Goal: Find specific page/section: Find specific page/section

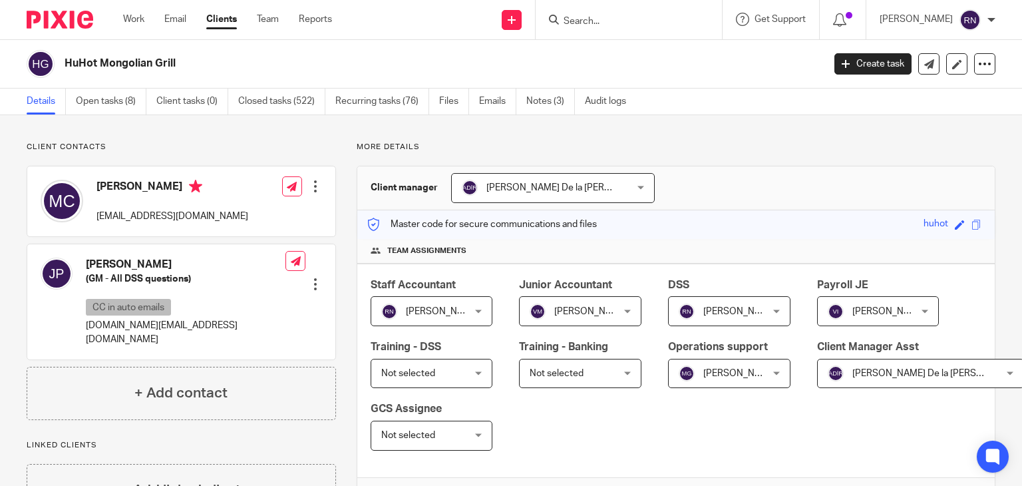
scroll to position [345, 0]
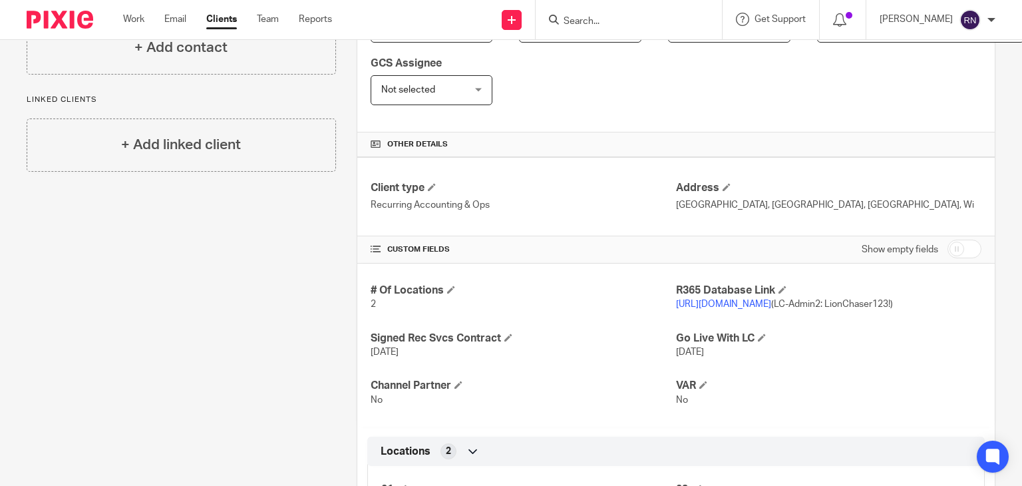
click at [597, 27] on input "Search" at bounding box center [622, 22] width 120 height 12
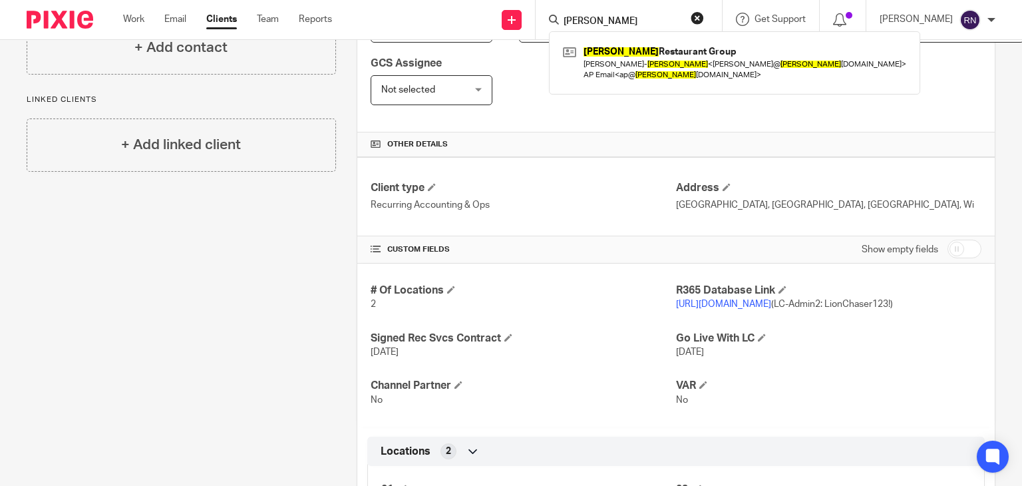
type input "tucker"
click at [610, 41] on div "Tucker Restaurant Group Hale Cole- Tucker < hale@ tucker snh.com > AP Email < a…" at bounding box center [734, 62] width 371 height 63
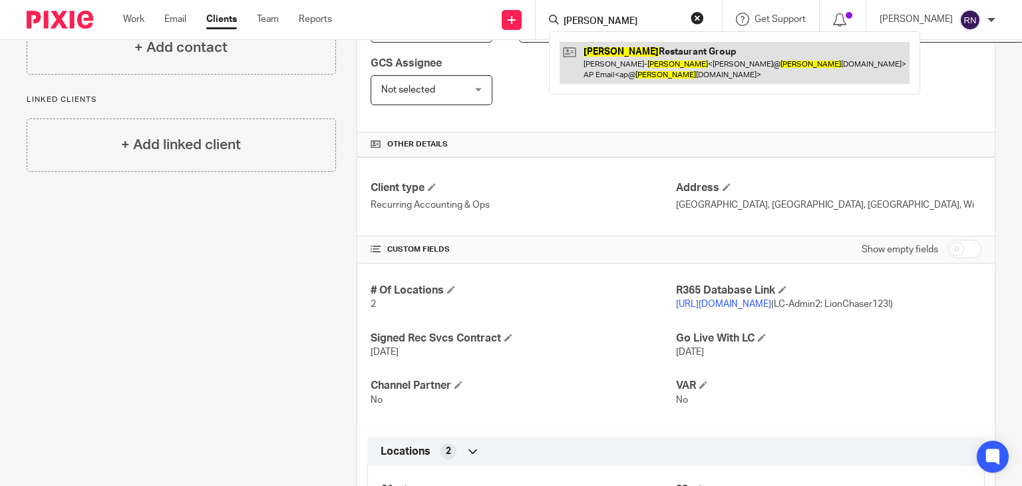
click at [633, 54] on link at bounding box center [735, 62] width 350 height 41
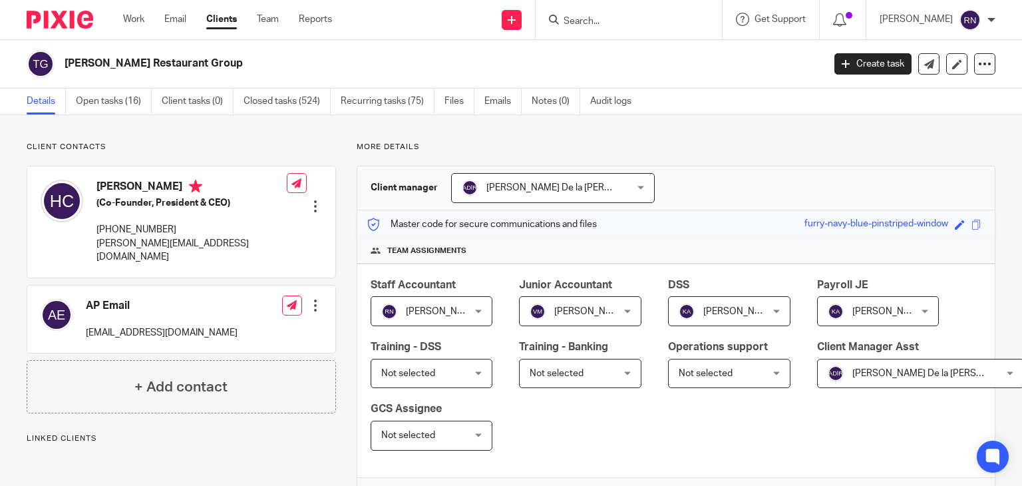
scroll to position [350, 0]
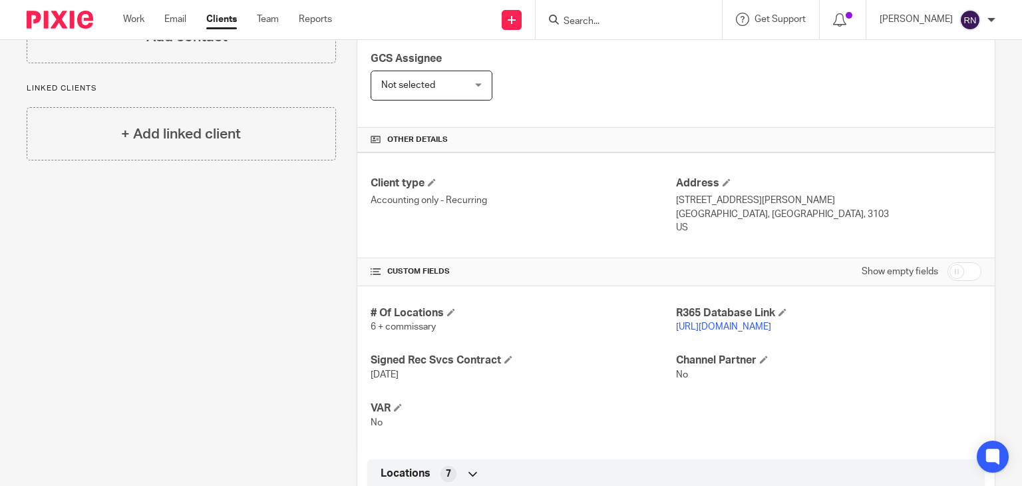
click at [771, 322] on link "[URL][DOMAIN_NAME]" at bounding box center [723, 326] width 95 height 9
